Goal: Navigation & Orientation: Find specific page/section

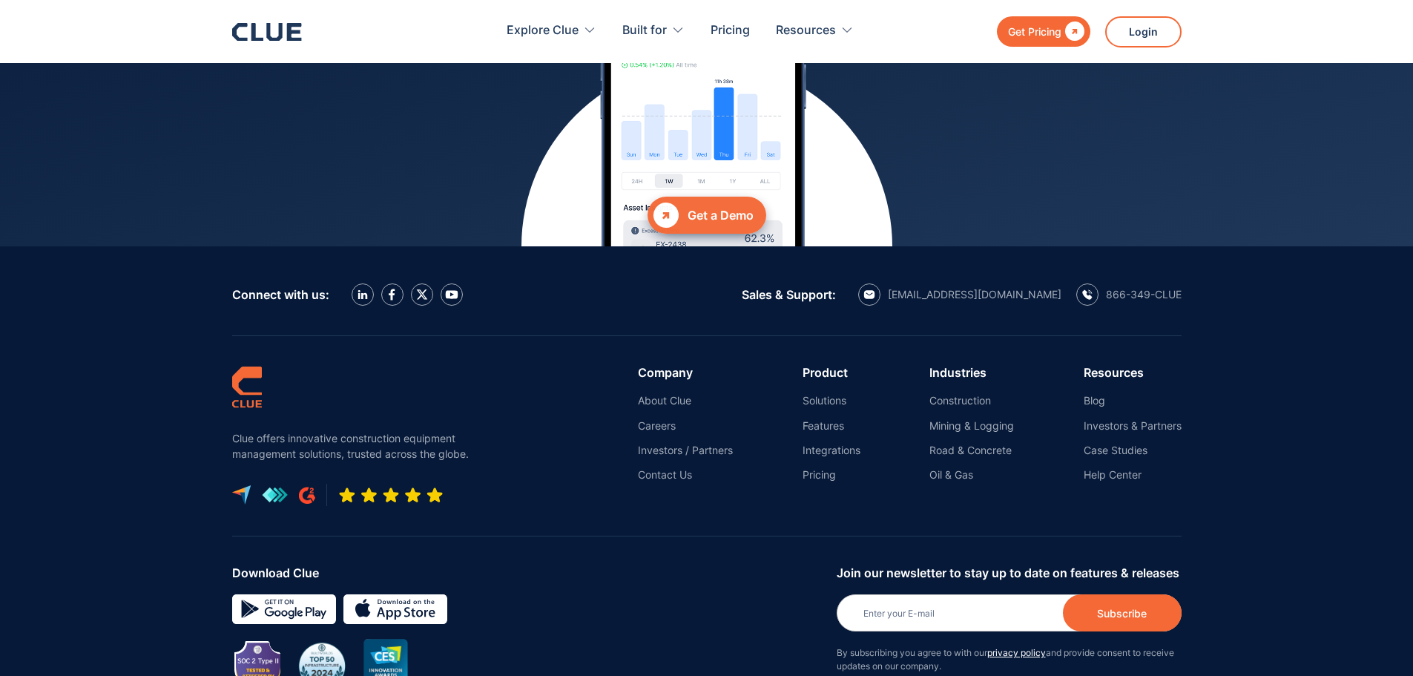
scroll to position [6515, 0]
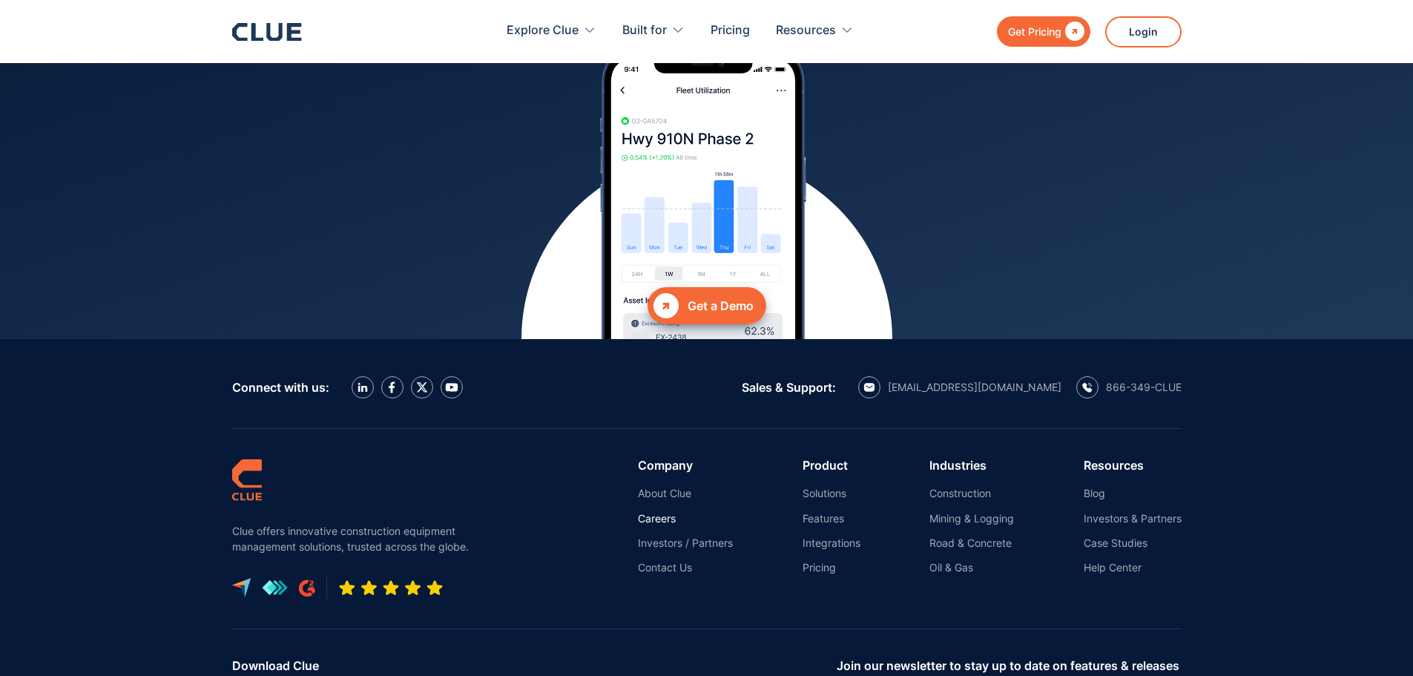
click at [642, 512] on link "Careers" at bounding box center [685, 518] width 95 height 13
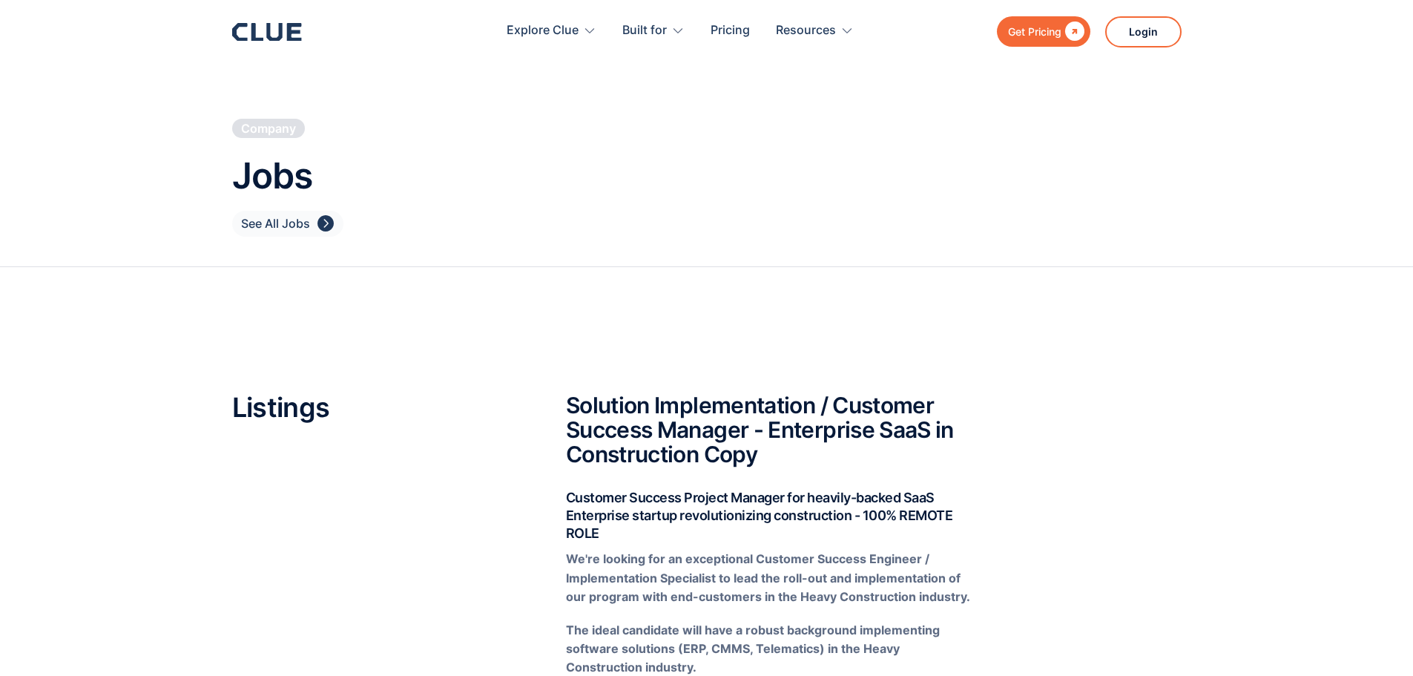
click at [272, 220] on div "See All Jobs" at bounding box center [275, 223] width 69 height 19
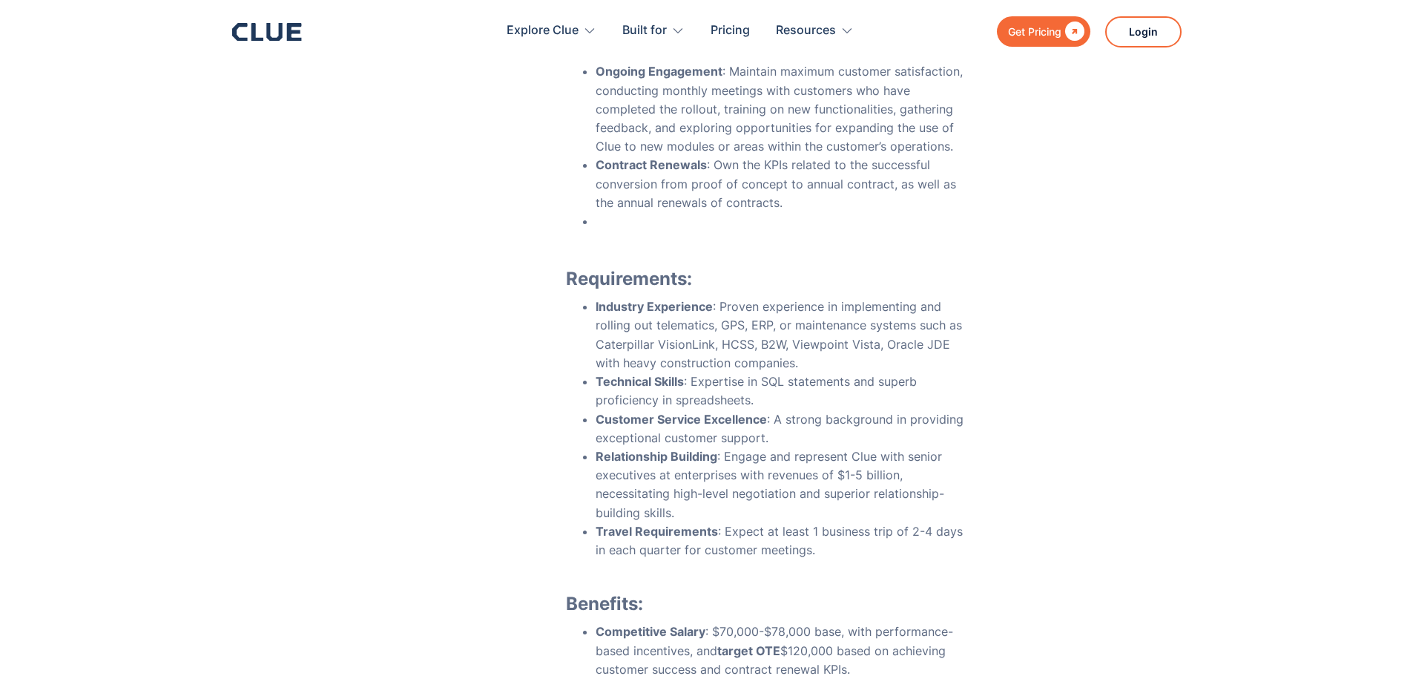
scroll to position [668, 0]
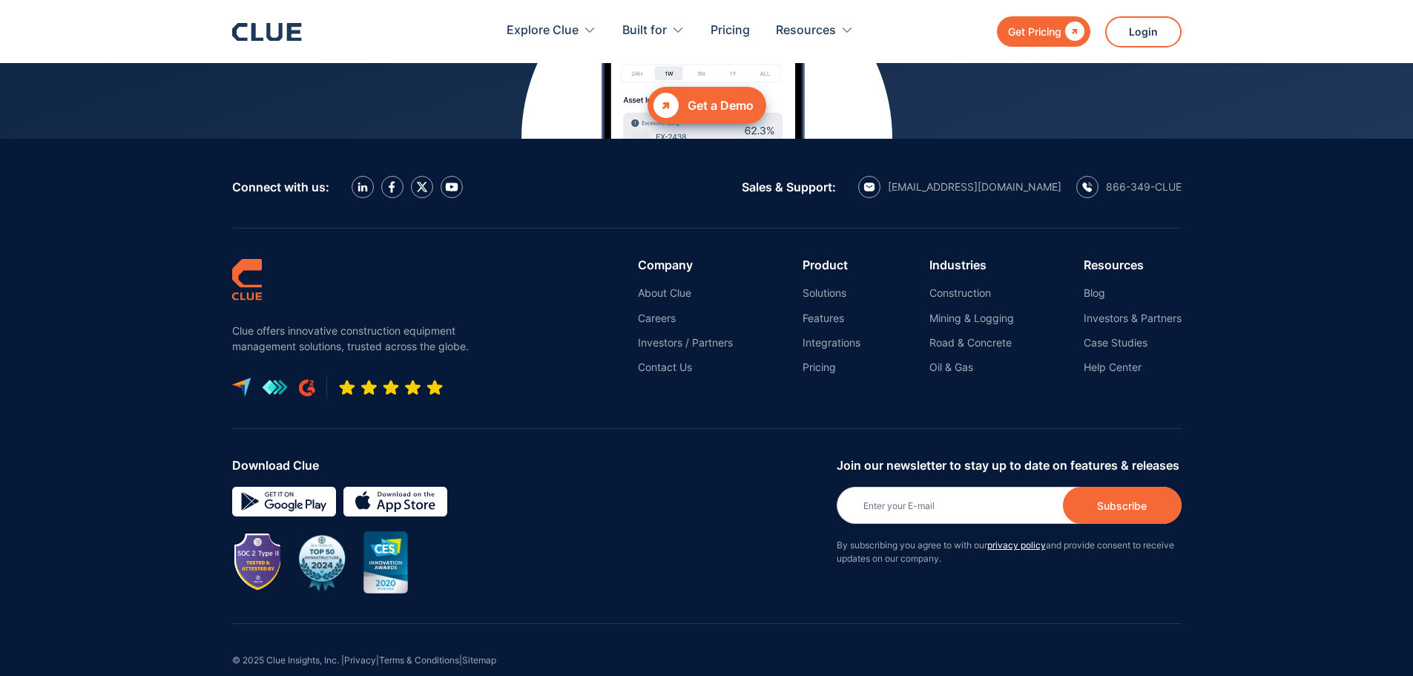
scroll to position [6717, 0]
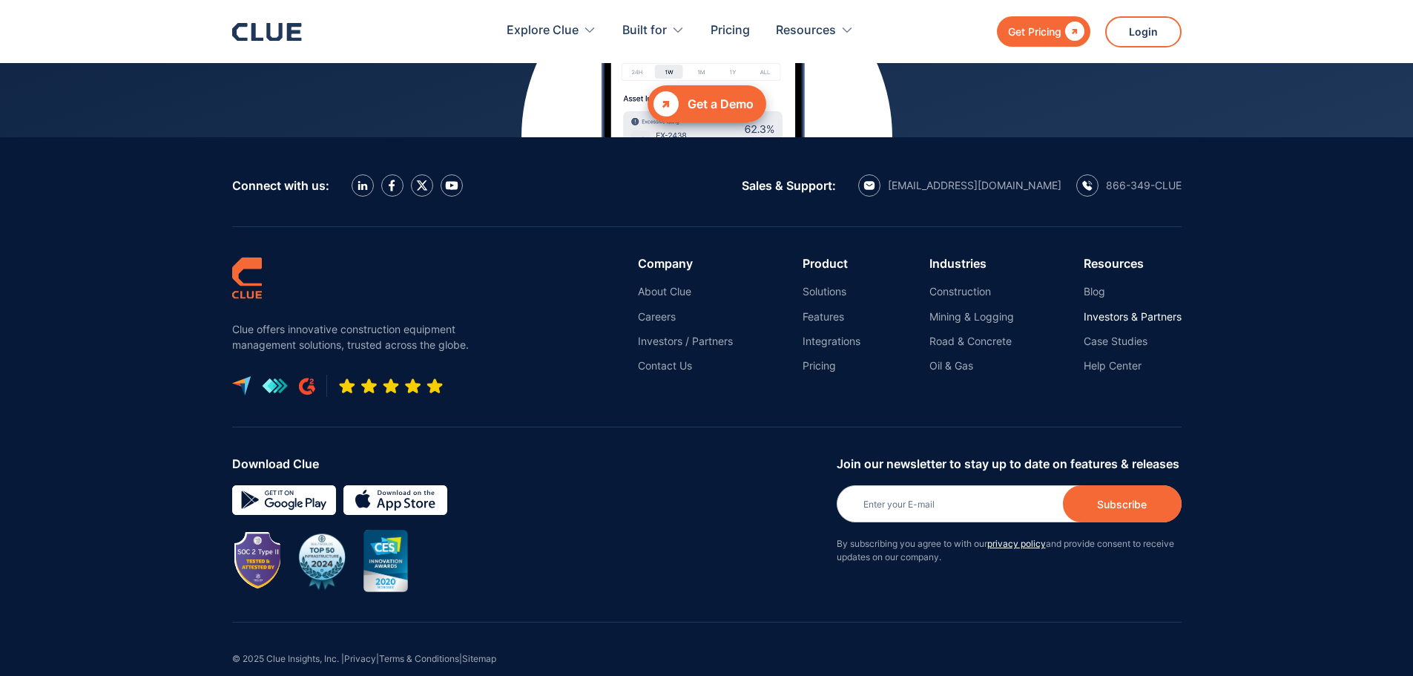
click at [1104, 310] on link "Investors & Partners" at bounding box center [1133, 316] width 98 height 13
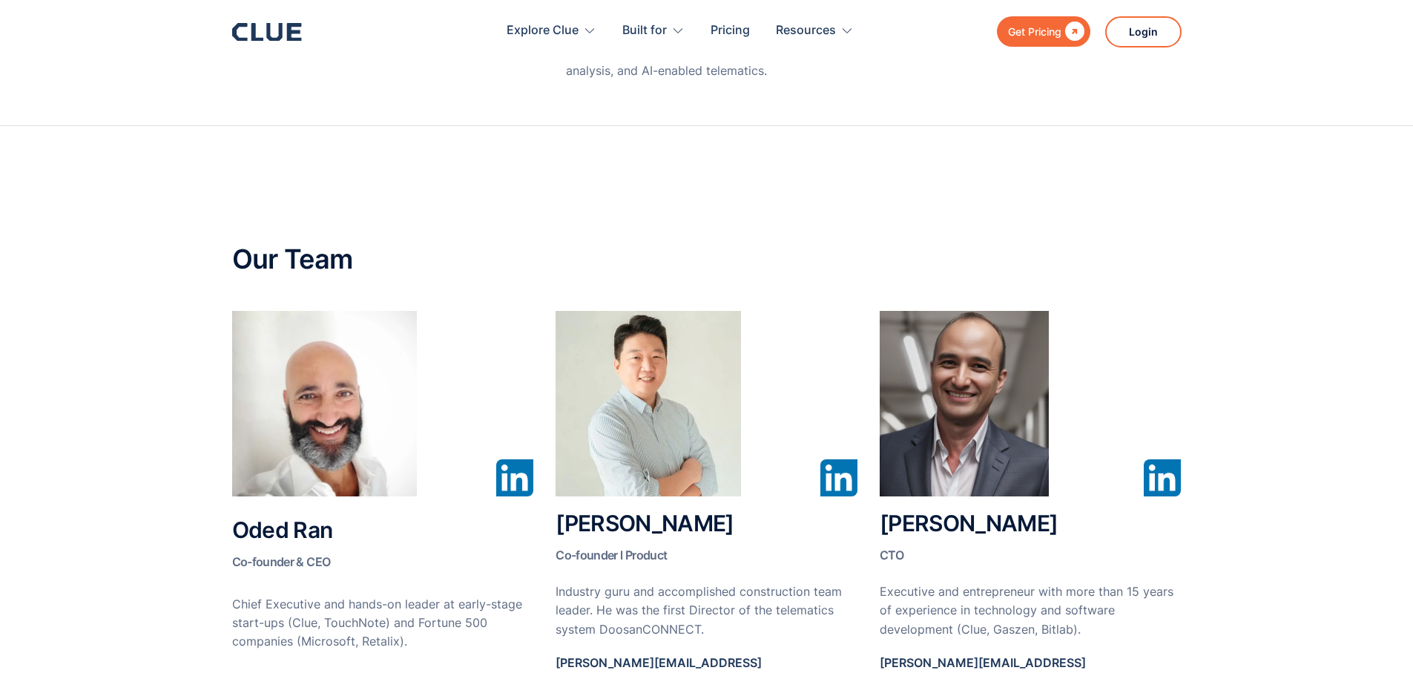
scroll to position [594, 0]
